Goal: Information Seeking & Learning: Learn about a topic

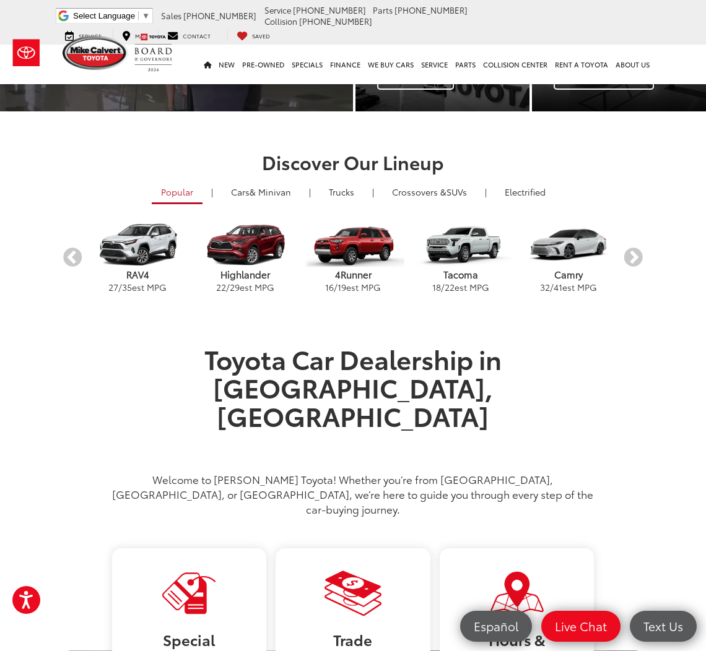
scroll to position [227, 0]
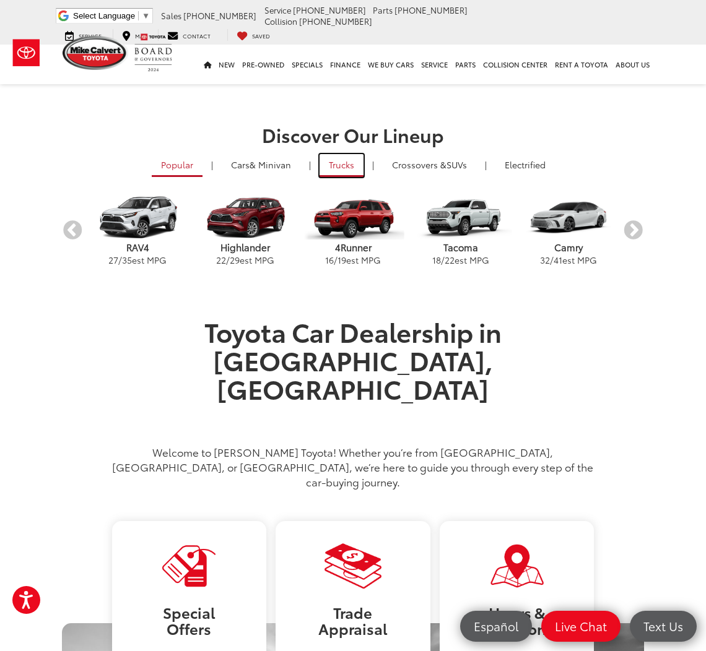
click at [347, 170] on link "Trucks" at bounding box center [341, 165] width 44 height 23
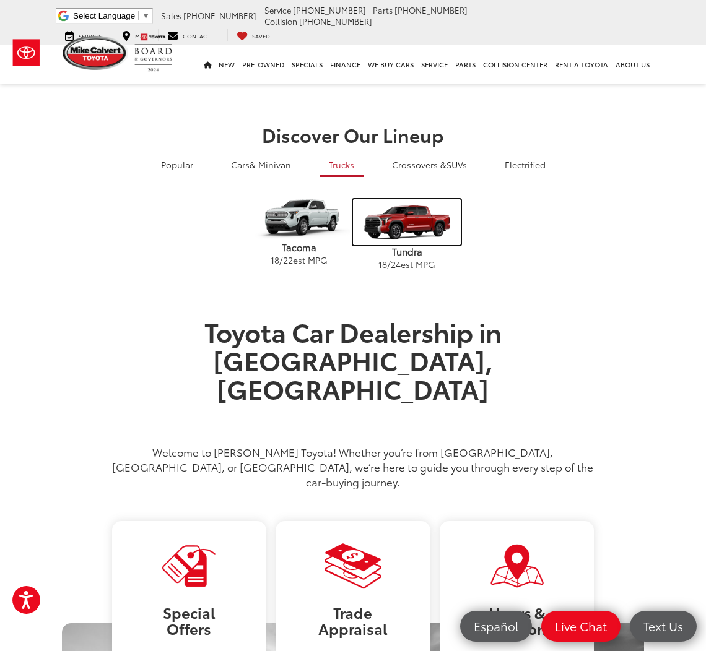
click at [406, 214] on img "carousel" at bounding box center [407, 222] width 108 height 46
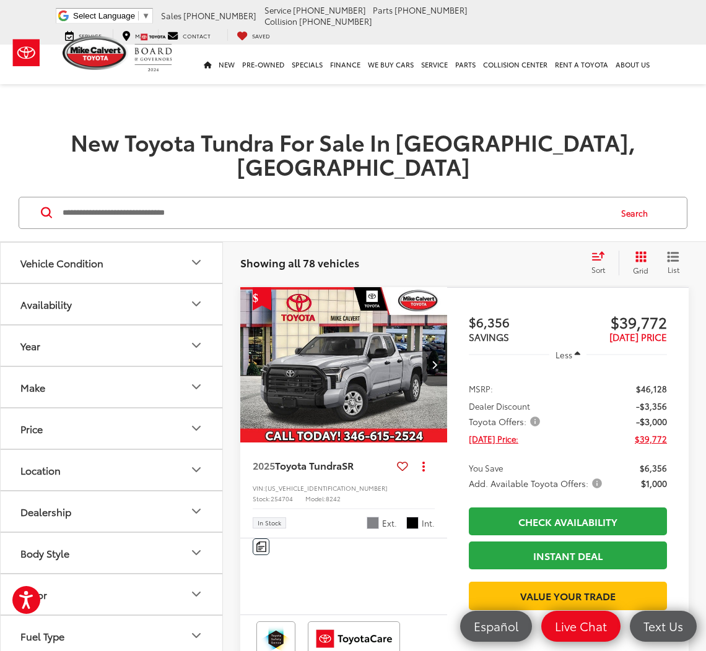
scroll to position [54, 0]
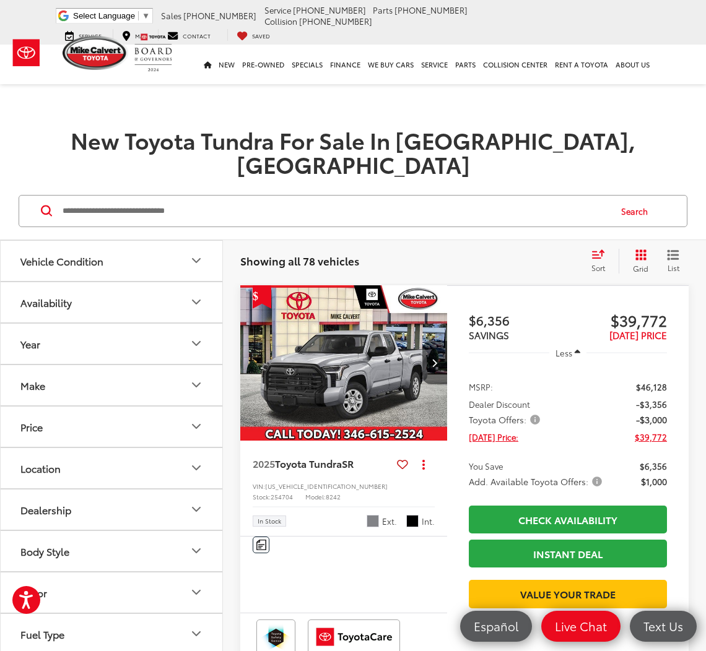
click at [430, 341] on button "Next image" at bounding box center [434, 362] width 25 height 43
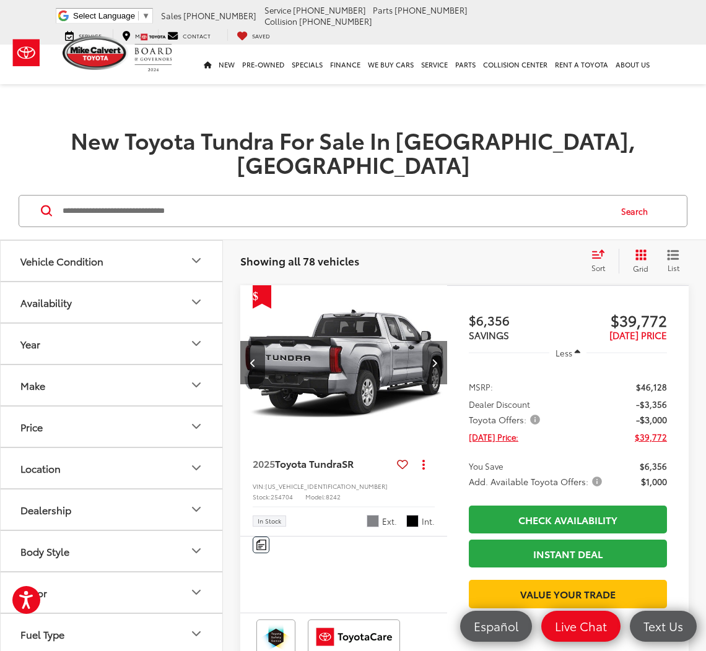
click at [430, 341] on button "Next image" at bounding box center [434, 362] width 25 height 43
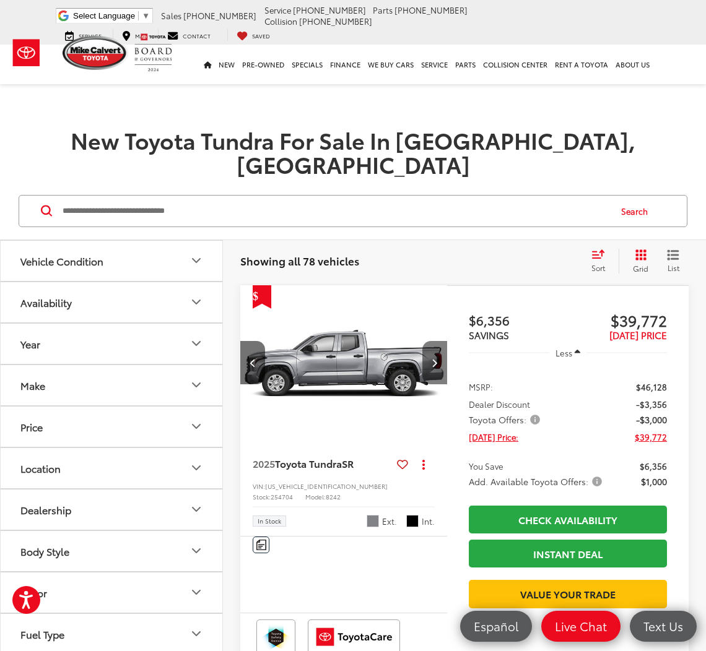
click at [430, 341] on button "Next image" at bounding box center [434, 362] width 25 height 43
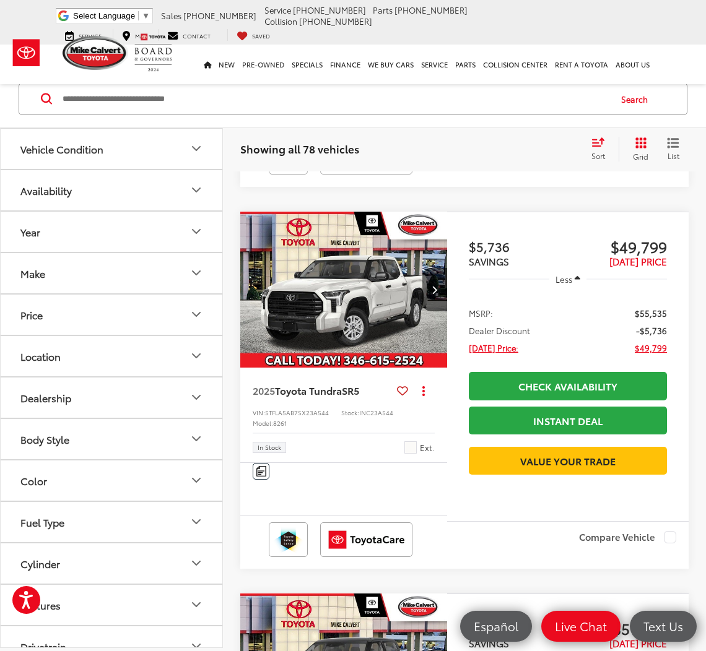
scroll to position [4038, 0]
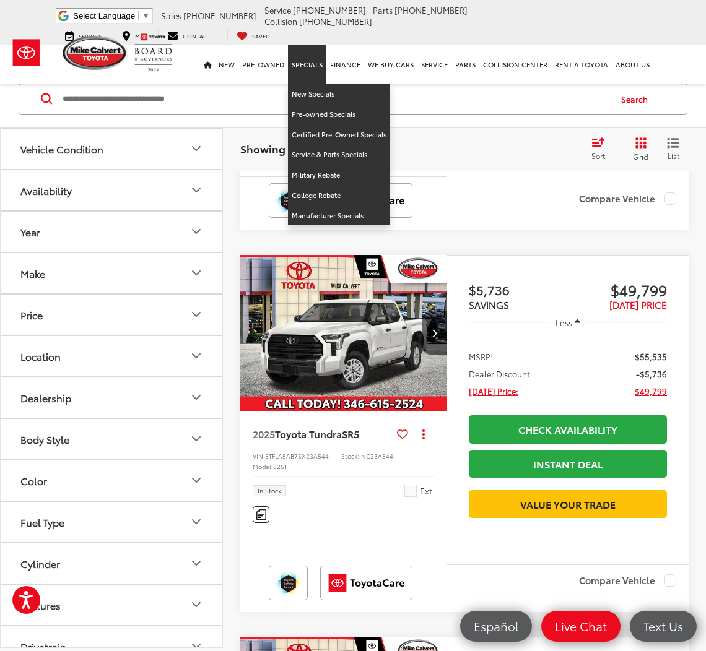
click at [306, 69] on link "Specials" at bounding box center [307, 65] width 38 height 40
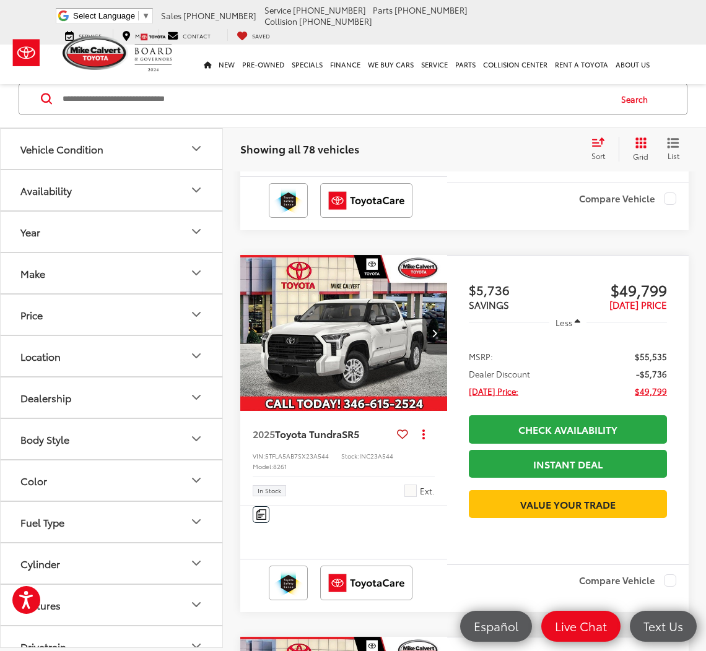
click at [306, 75] on div "Search" at bounding box center [353, 100] width 706 height 58
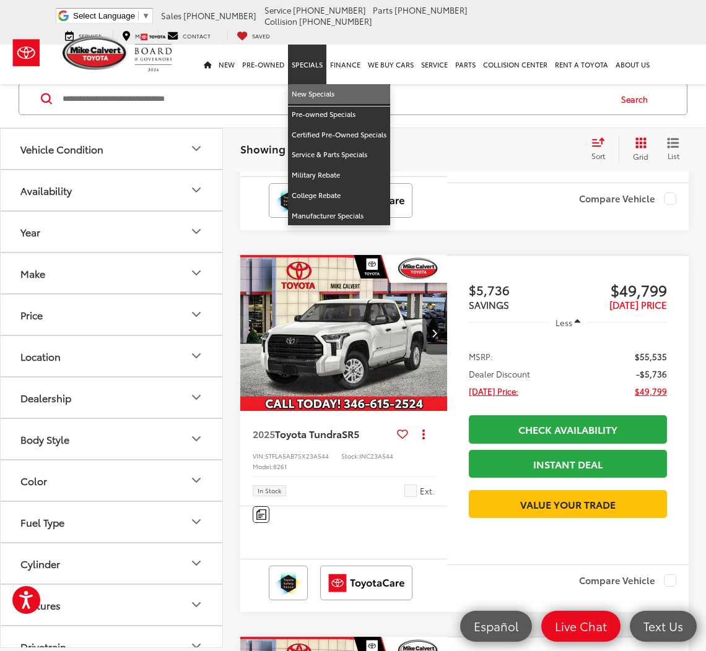
click at [313, 84] on link "New Specials" at bounding box center [339, 94] width 102 height 20
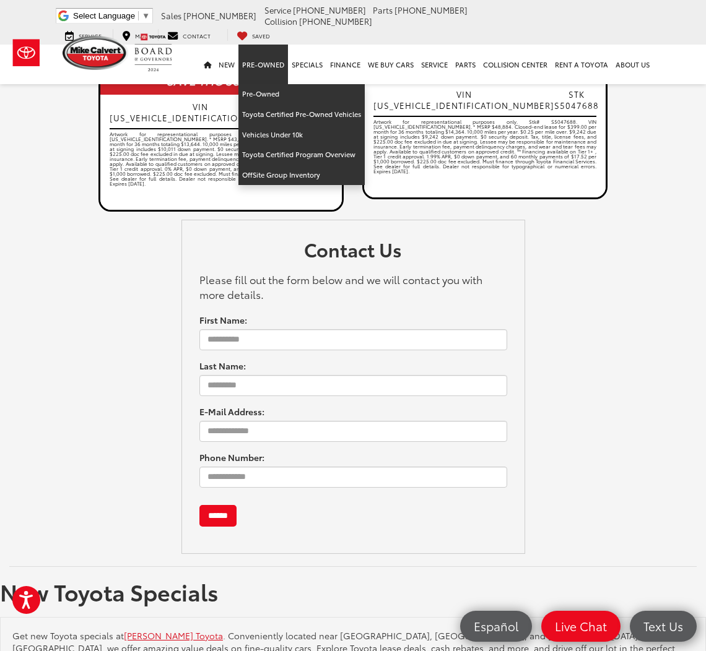
scroll to position [1993, 0]
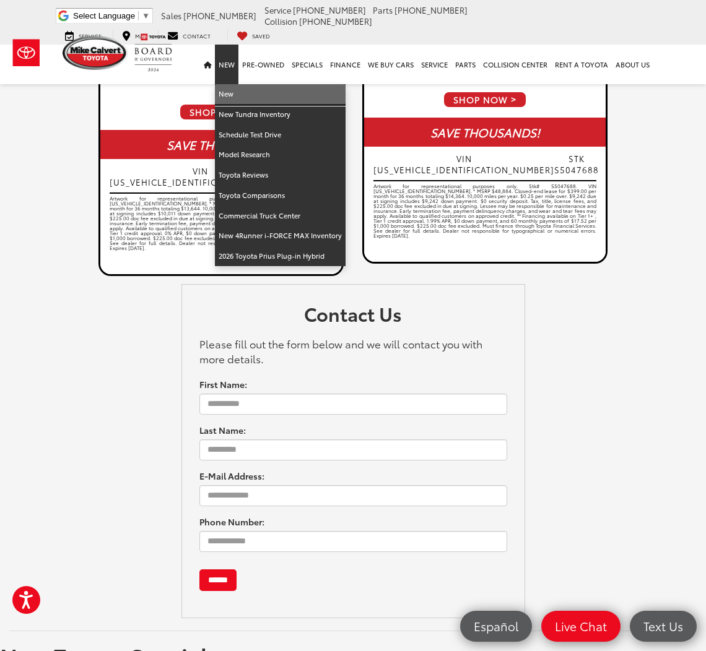
click at [241, 85] on link "New" at bounding box center [280, 94] width 131 height 20
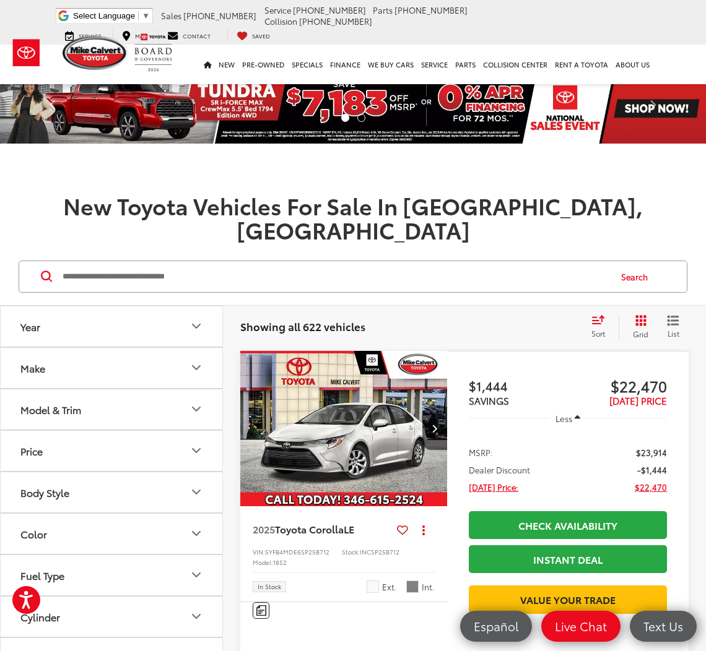
click at [334, 94] on img at bounding box center [353, 108] width 706 height 71
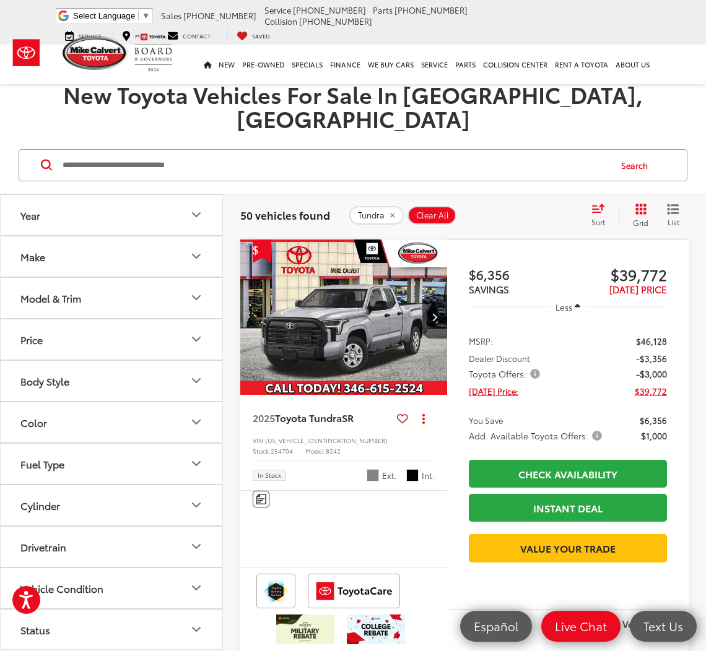
scroll to position [69, 0]
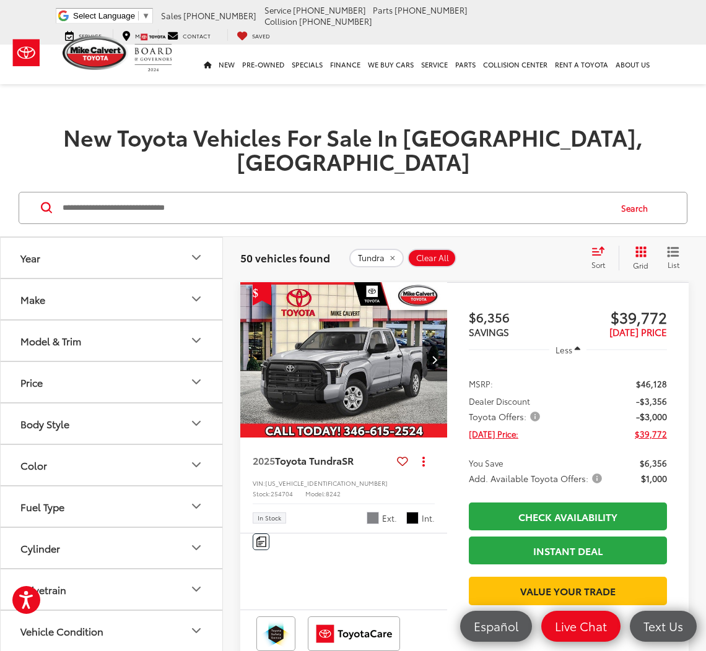
click at [328, 354] on img "2025 Toyota Tundra SR 0" at bounding box center [344, 360] width 209 height 157
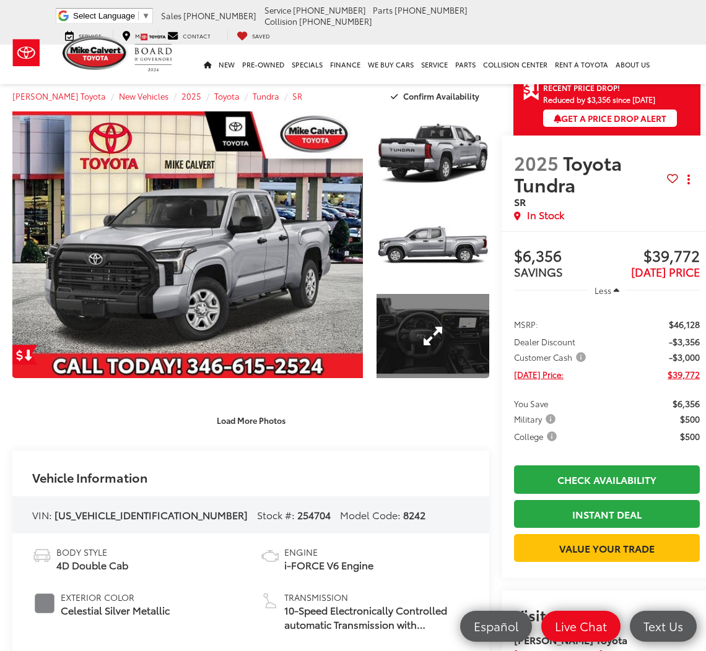
scroll to position [0, 1]
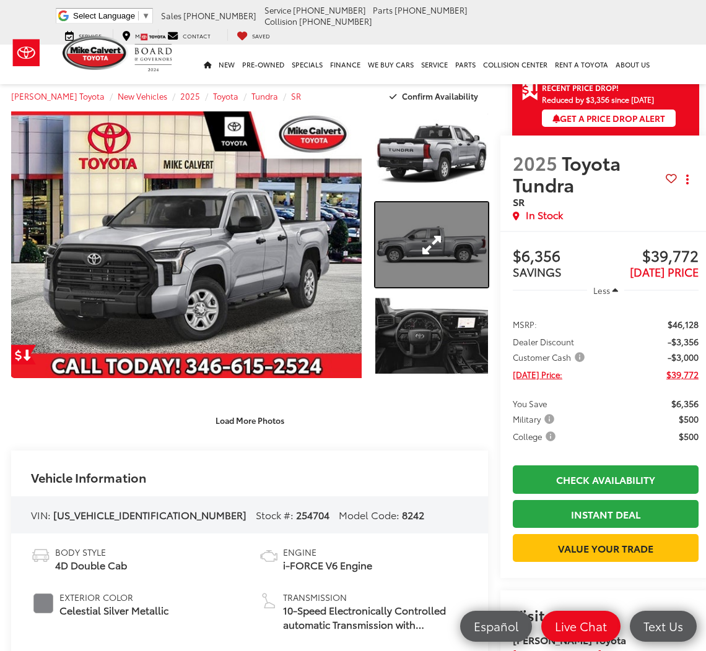
click at [455, 258] on link "Expand Photo 2" at bounding box center [431, 244] width 113 height 84
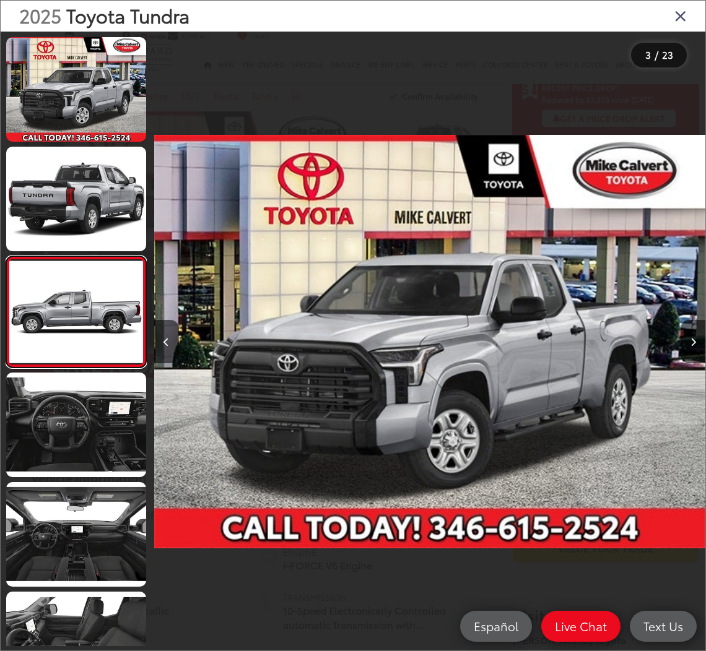
scroll to position [6, 0]
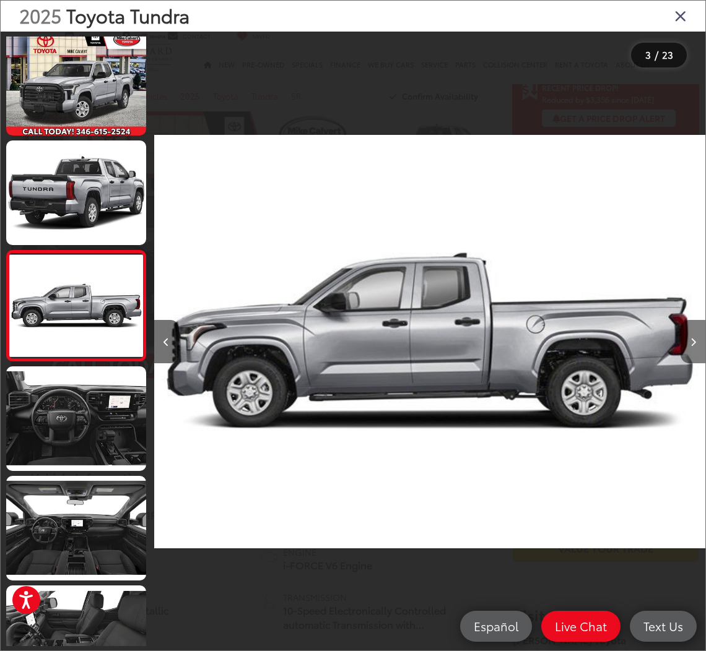
click at [684, 324] on button "Next image" at bounding box center [692, 341] width 25 height 43
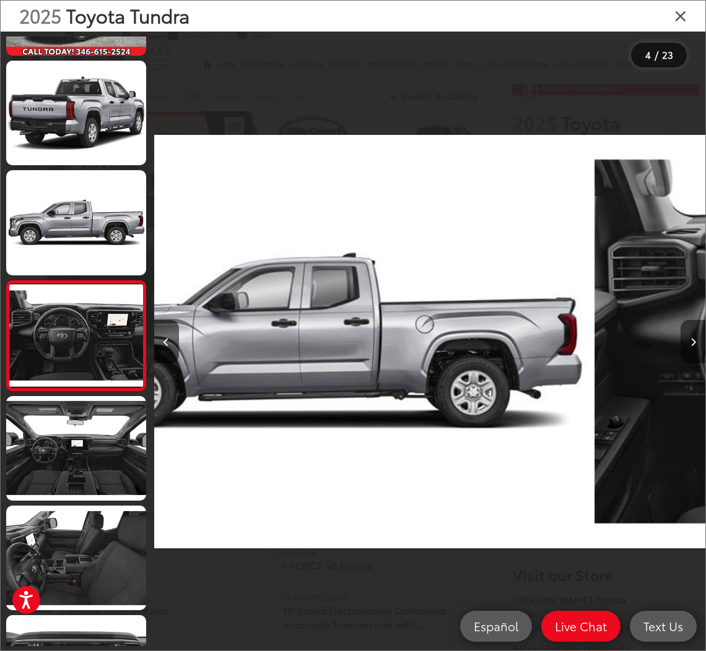
scroll to position [116, 0]
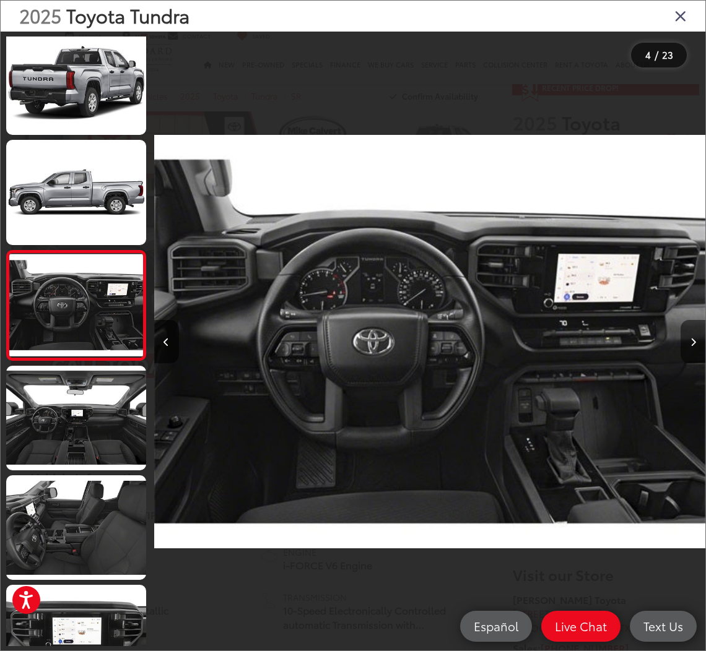
click at [684, 329] on button "Next image" at bounding box center [692, 341] width 25 height 43
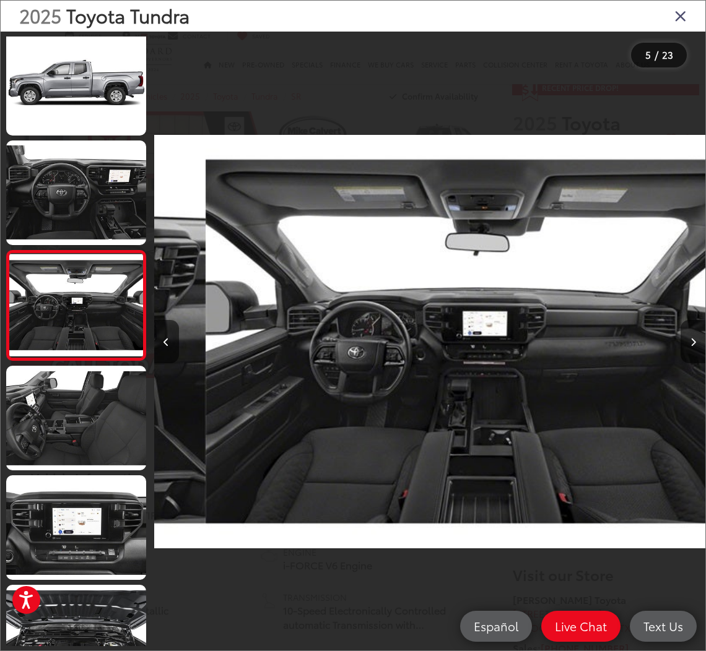
scroll to position [0, 2202]
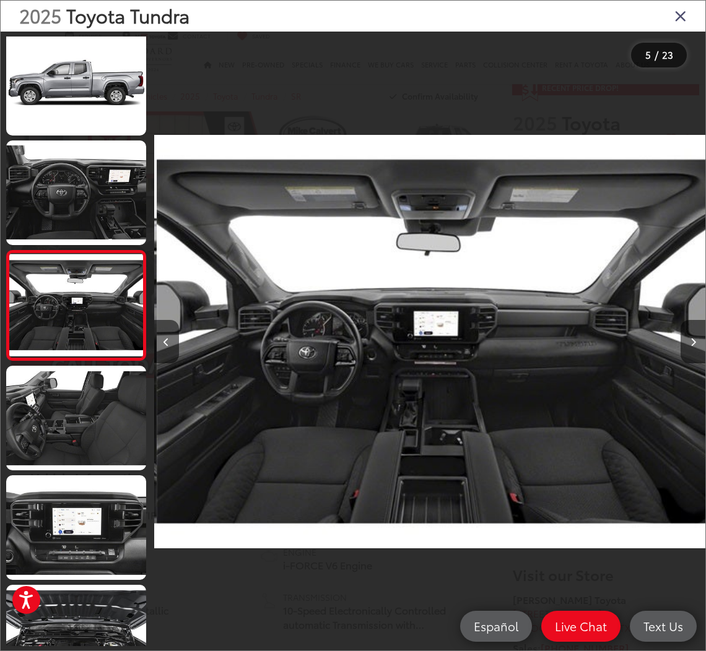
click at [682, 9] on icon "Close gallery" at bounding box center [680, 15] width 12 height 16
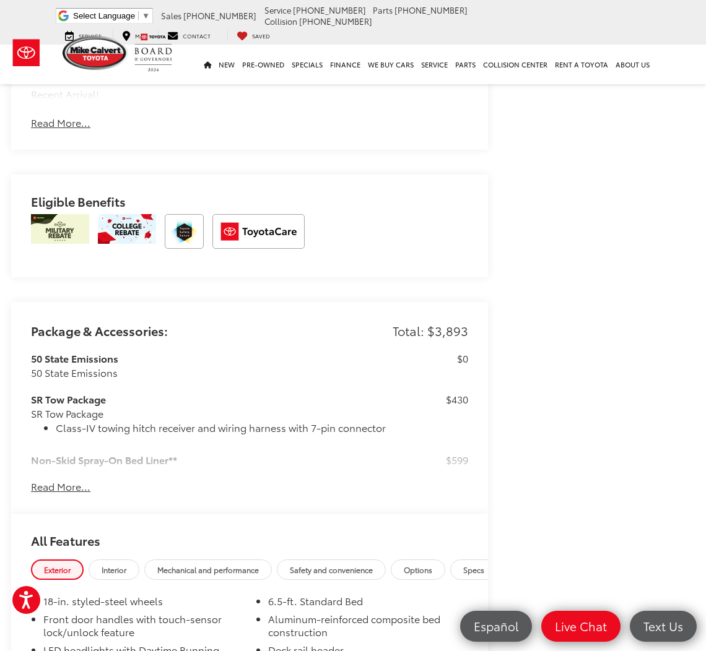
scroll to position [1078, 1]
click at [66, 485] on button "Read More..." at bounding box center [60, 486] width 59 height 14
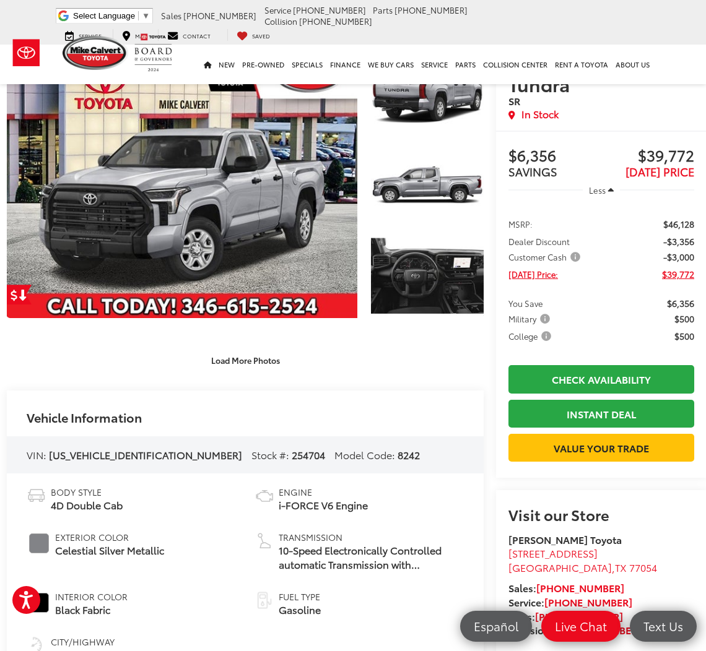
scroll to position [0, 6]
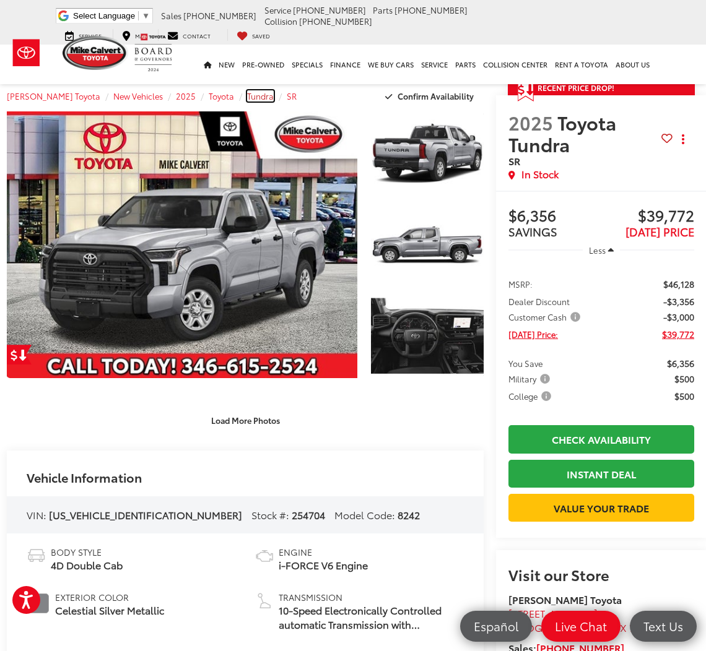
click at [247, 92] on span "Tundra" at bounding box center [260, 95] width 27 height 11
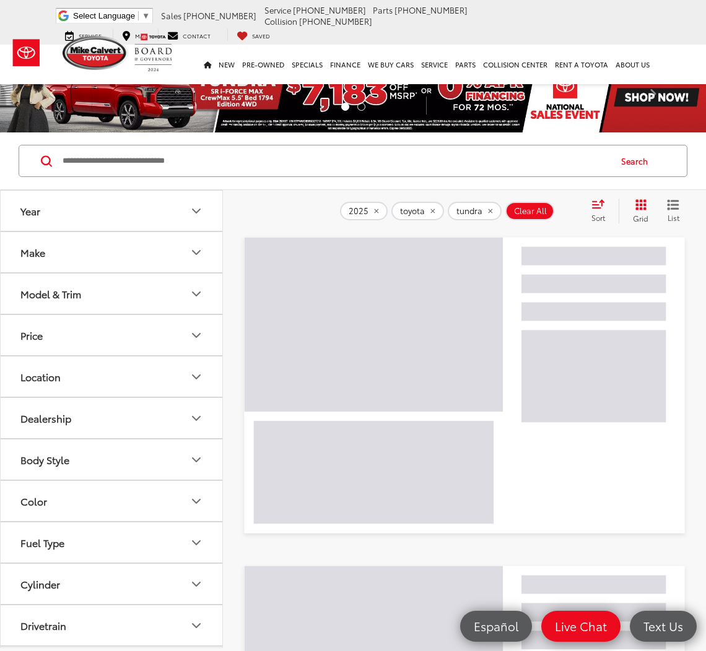
click at [341, 103] on li at bounding box center [345, 107] width 8 height 8
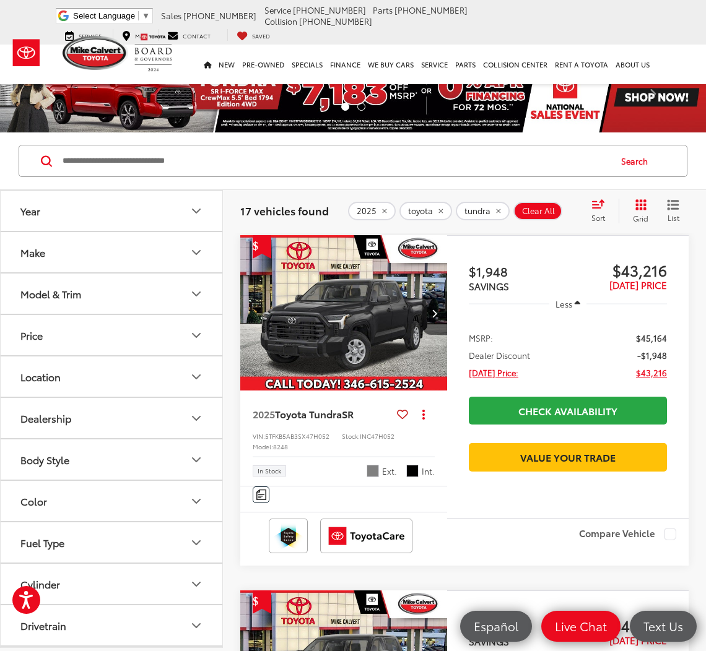
click at [285, 109] on ol at bounding box center [352, 108] width 423 height 12
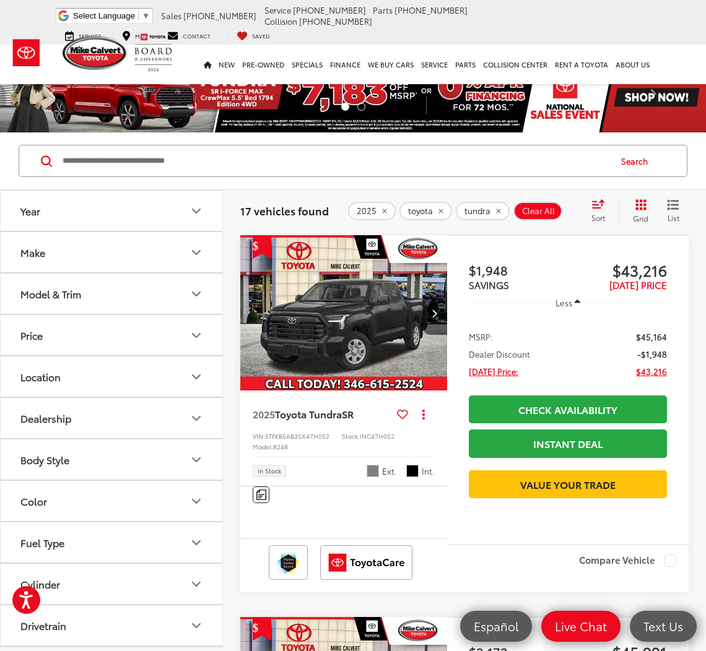
click at [430, 92] on img at bounding box center [353, 97] width 706 height 71
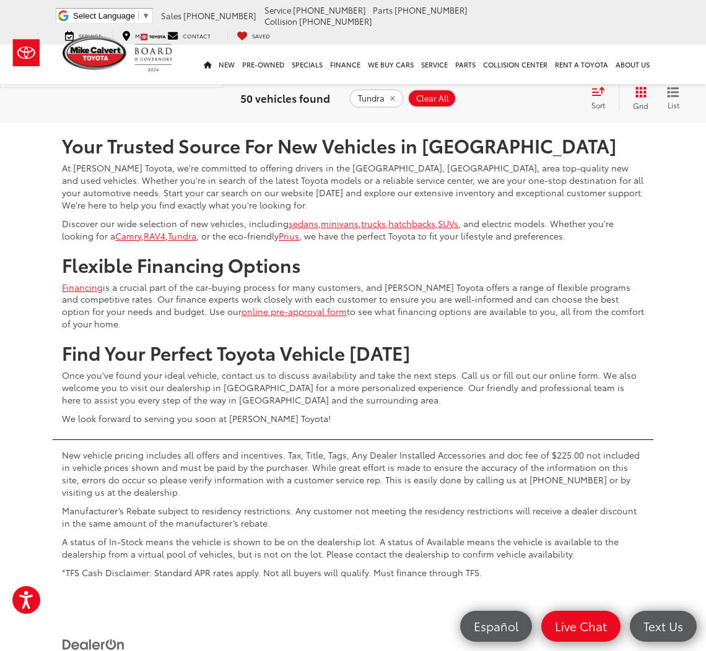
scroll to position [5170, 0]
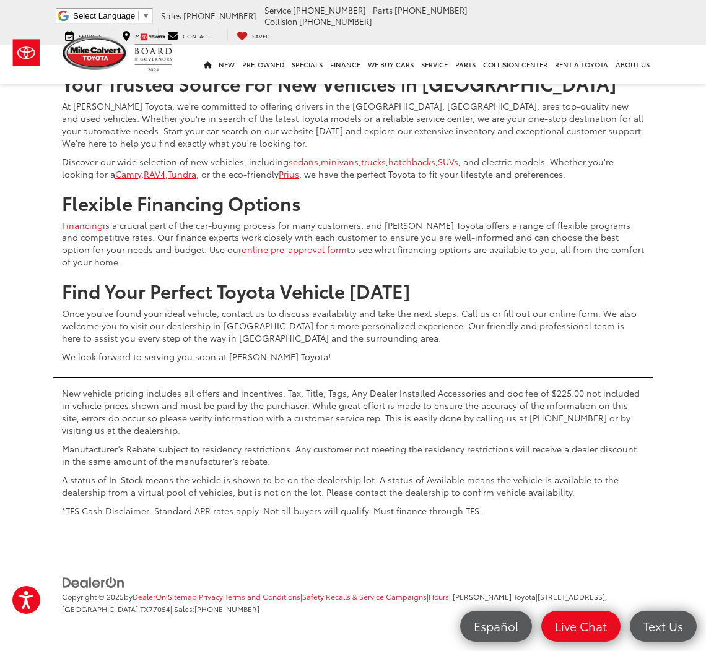
click at [457, 35] on link "2" at bounding box center [466, 24] width 19 height 22
